Goal: Task Accomplishment & Management: Manage account settings

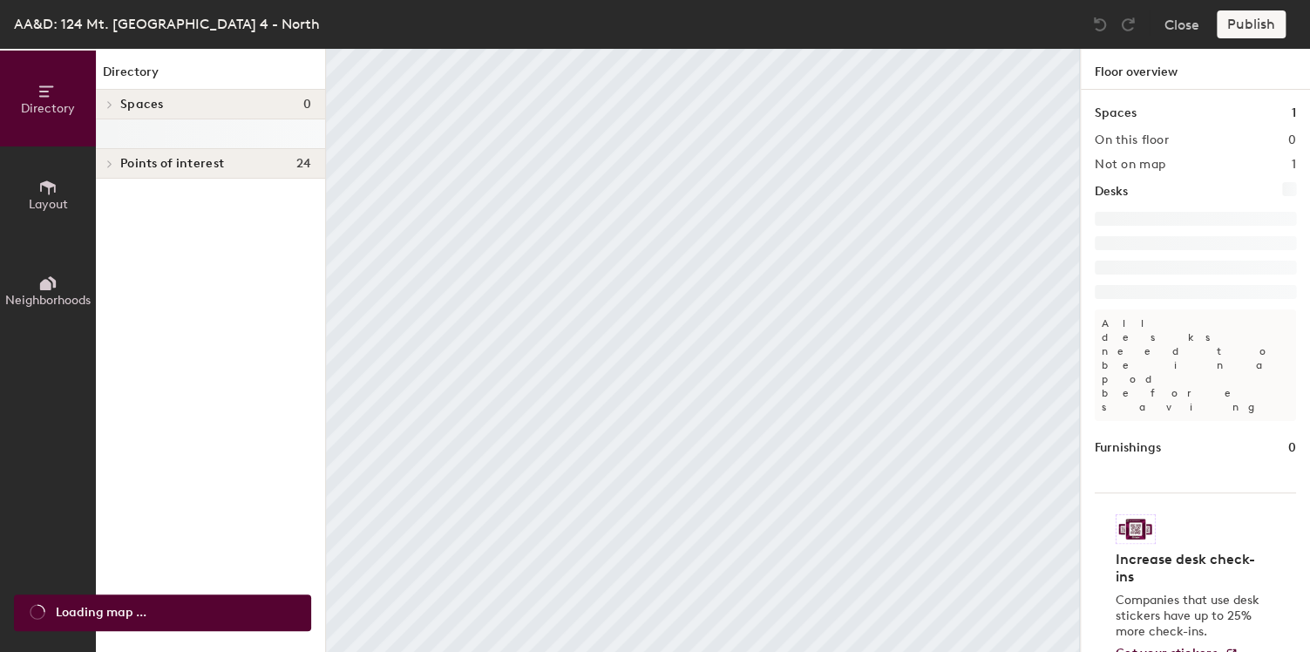
scroll to position [3, 0]
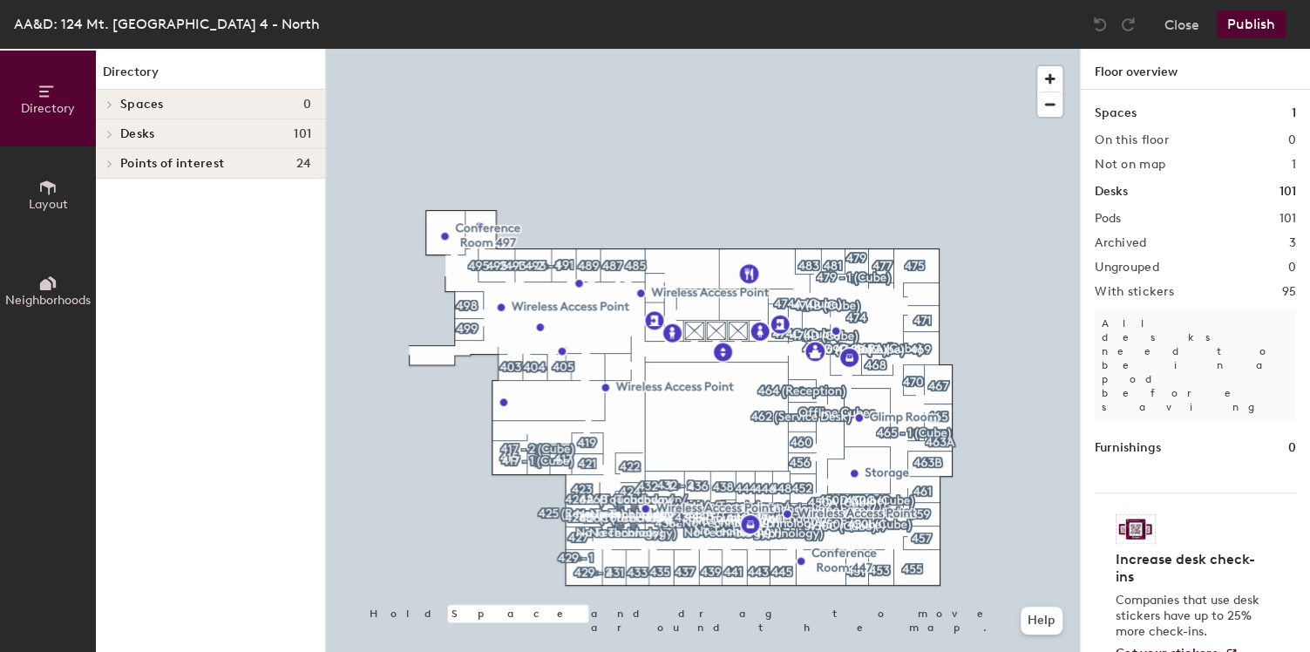
click at [1069, 65] on div at bounding box center [1054, 87] width 34 height 59
click at [1048, 81] on span "button" at bounding box center [1049, 78] width 25 height 25
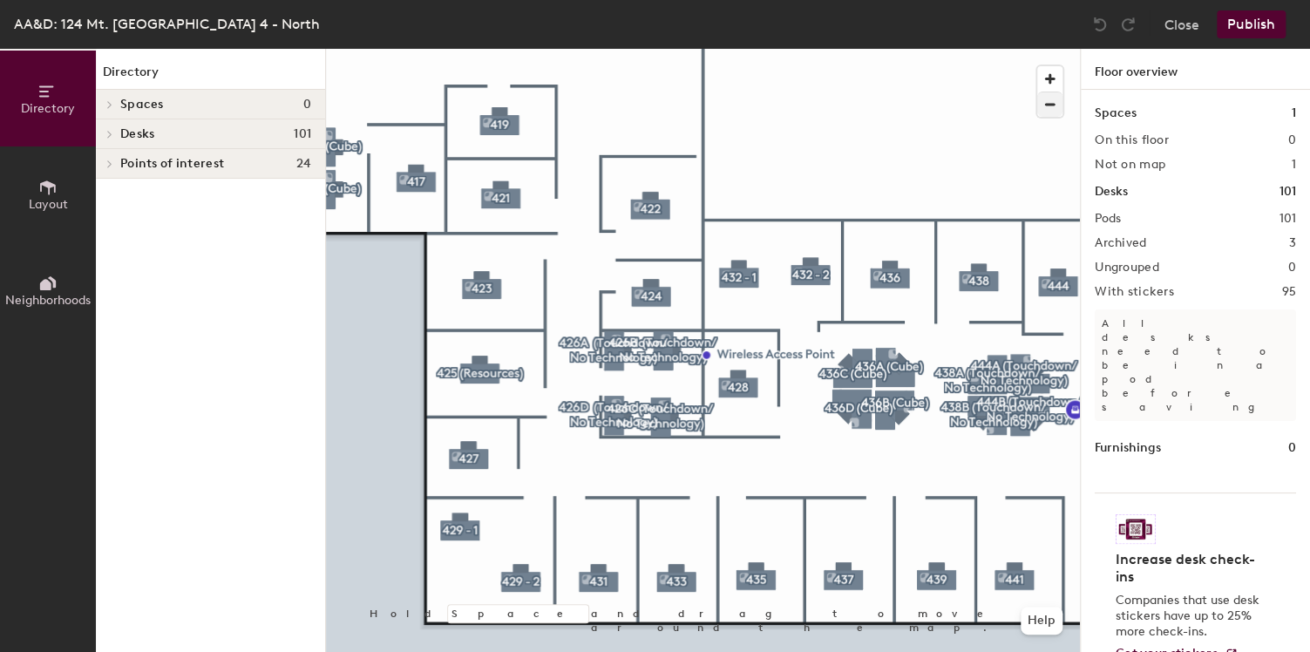
click at [484, 49] on div at bounding box center [703, 49] width 754 height 0
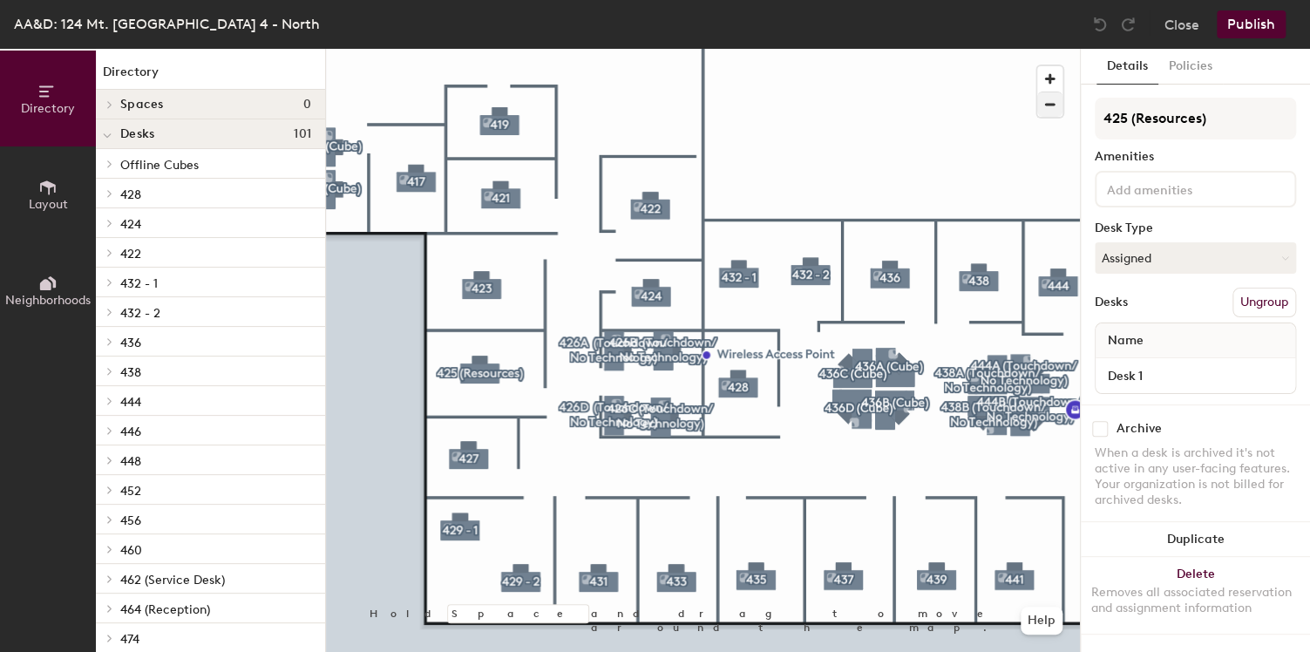
scroll to position [3, 0]
drag, startPoint x: 1175, startPoint y: 247, endPoint x: 1159, endPoint y: 281, distance: 37.4
click at [1175, 248] on button "Assigned" at bounding box center [1195, 257] width 201 height 31
drag, startPoint x: 1137, startPoint y: 362, endPoint x: 1139, endPoint y: 227, distance: 135.1
click at [1135, 356] on div "Hoteled" at bounding box center [1183, 364] width 174 height 26
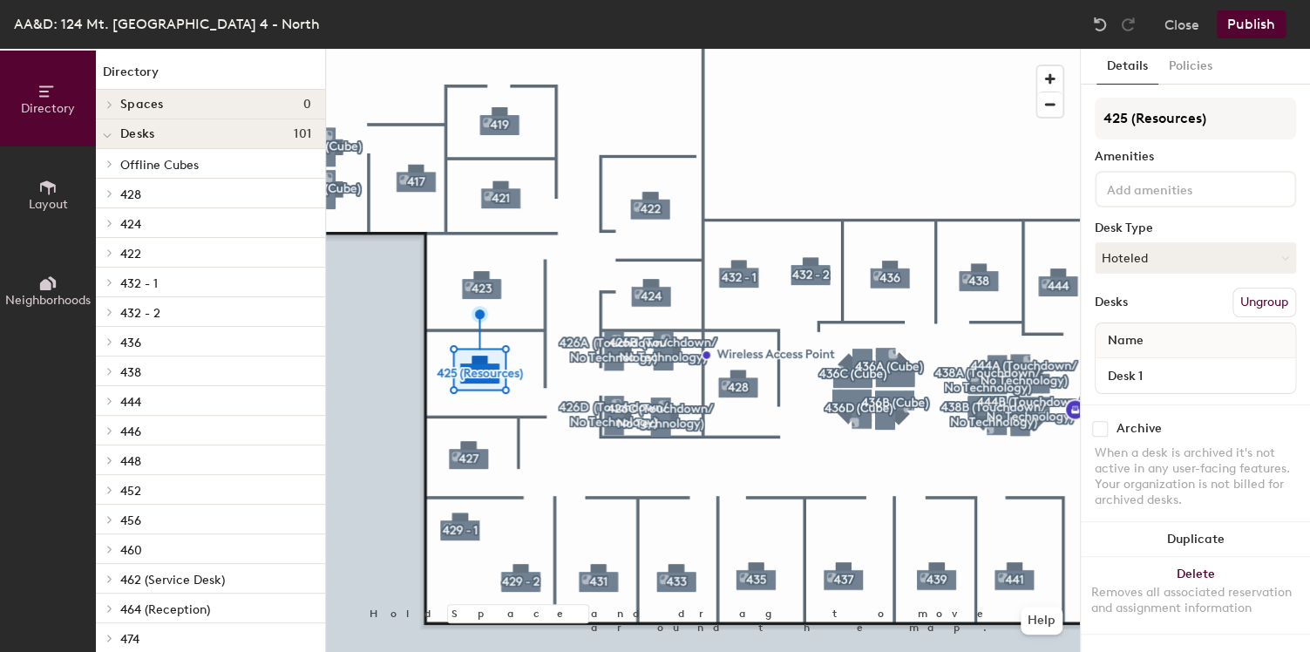
click at [1255, 20] on button "Publish" at bounding box center [1251, 24] width 69 height 28
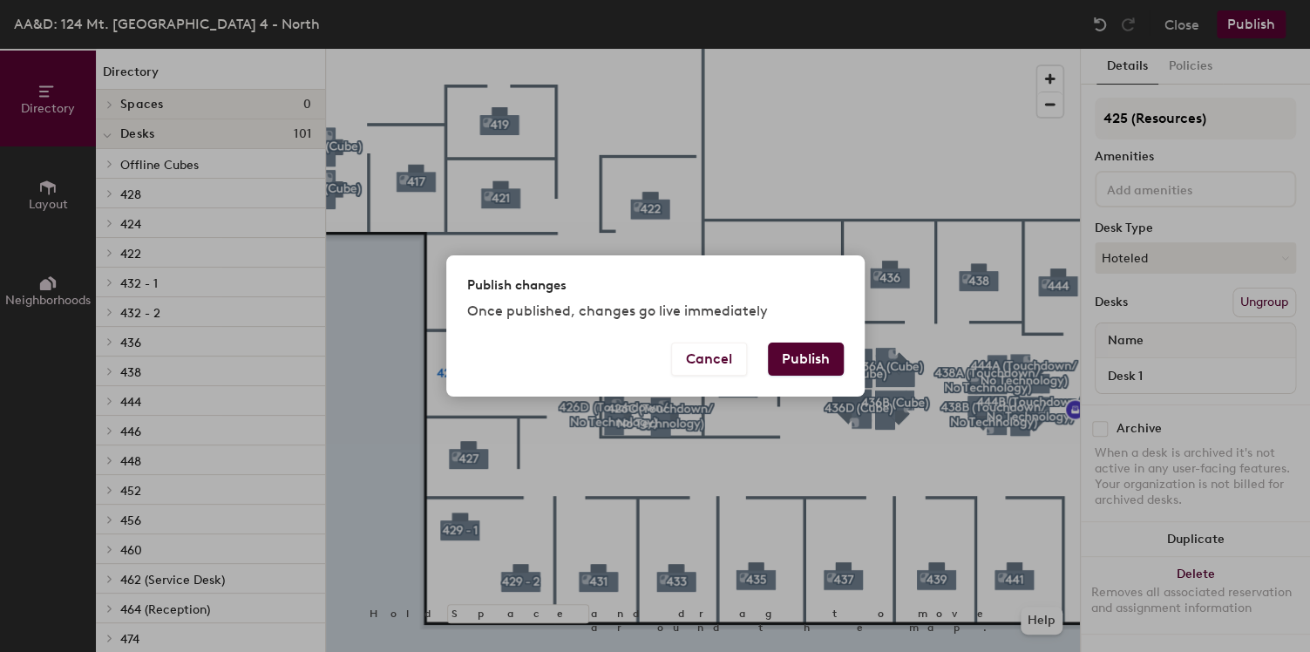
click at [797, 370] on button "Publish" at bounding box center [806, 359] width 76 height 33
